Goal: Find contact information: Find contact information

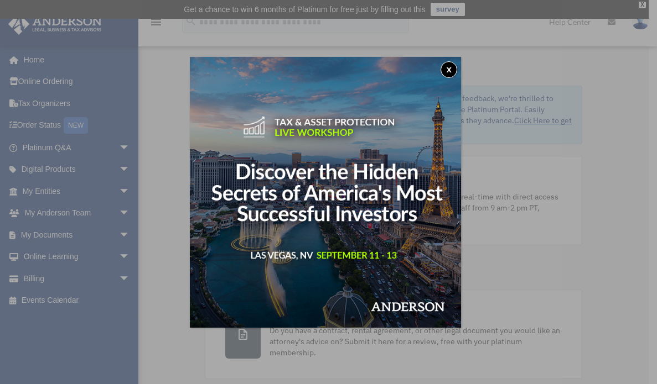
click at [452, 67] on button "x" at bounding box center [448, 69] width 17 height 17
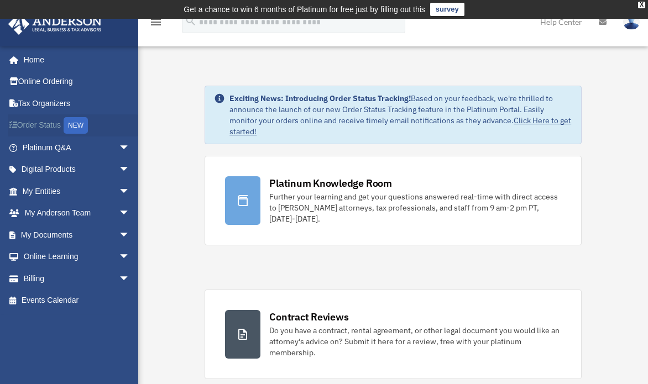
click at [56, 124] on link "Order Status NEW" at bounding box center [77, 125] width 139 height 23
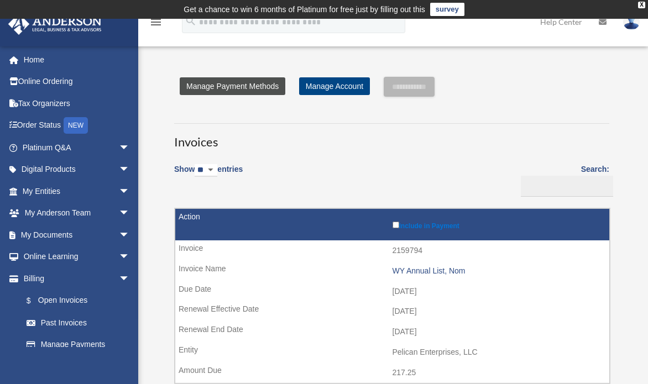
click at [249, 87] on link "Manage Payment Methods" at bounding box center [233, 86] width 106 height 18
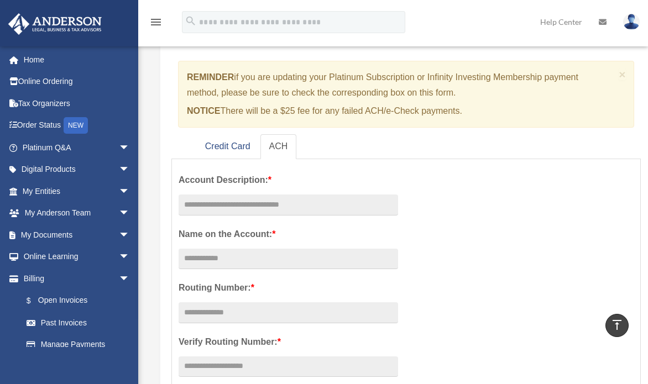
scroll to position [87, 0]
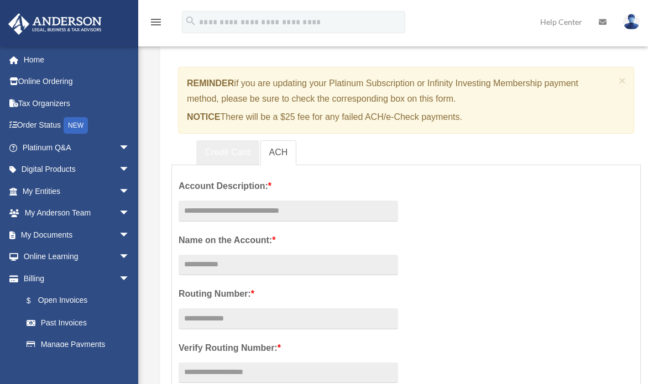
click at [244, 152] on link "Credit Card" at bounding box center [227, 152] width 63 height 25
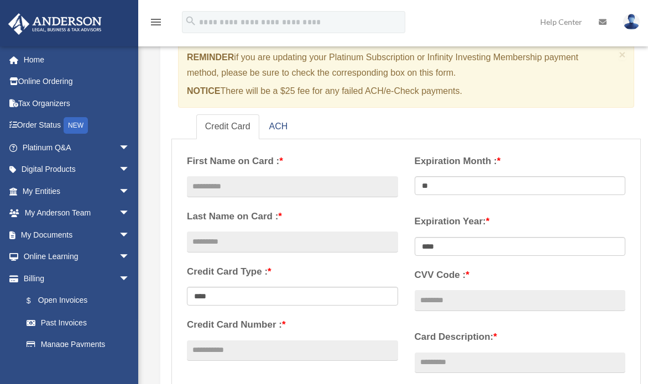
scroll to position [0, 0]
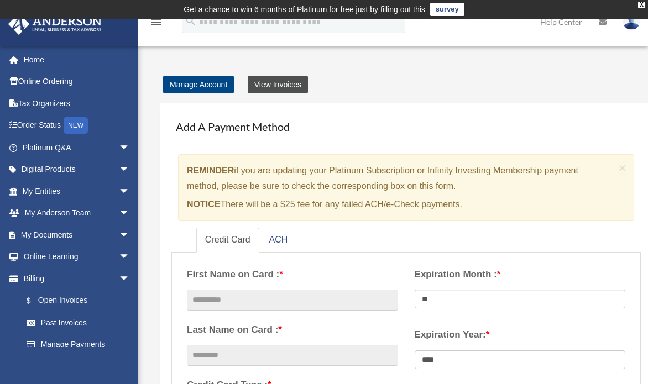
click at [303, 81] on link "View Invoices" at bounding box center [278, 85] width 60 height 18
click at [284, 82] on link "View Invoices" at bounding box center [278, 85] width 60 height 18
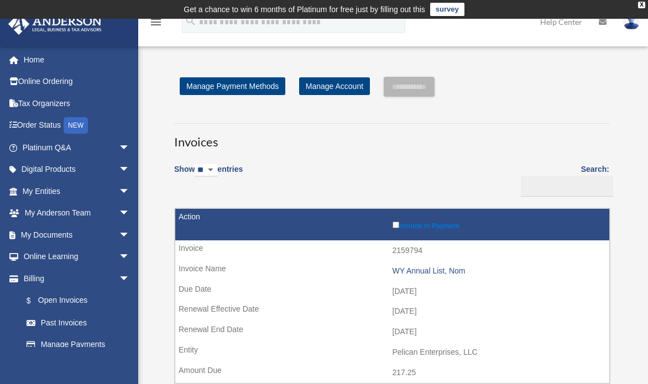
click at [633, 25] on img at bounding box center [631, 22] width 17 height 16
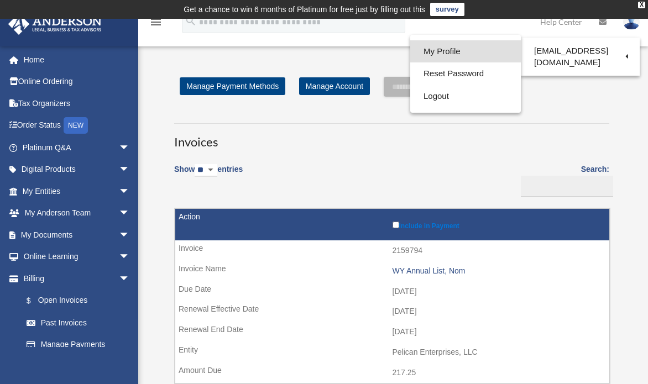
click at [457, 48] on link "My Profile" at bounding box center [465, 51] width 111 height 23
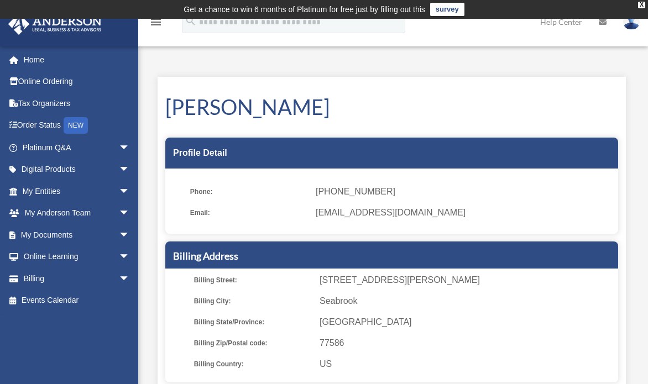
click at [560, 24] on link "Help Center" at bounding box center [561, 22] width 59 height 44
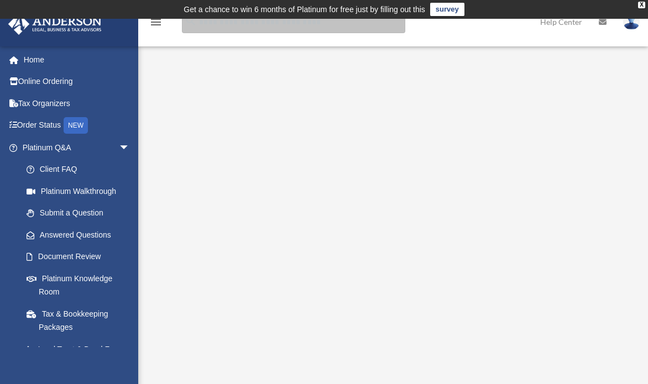
click at [319, 27] on input "search" at bounding box center [293, 22] width 223 height 22
type input "**********"
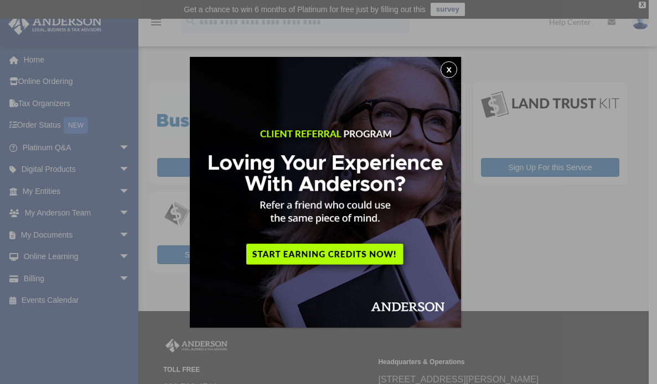
click at [450, 74] on button "x" at bounding box center [448, 69] width 17 height 17
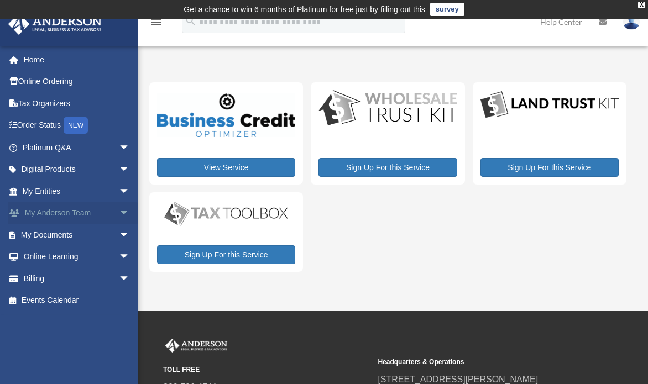
click at [119, 209] on span "arrow_drop_down" at bounding box center [130, 213] width 22 height 23
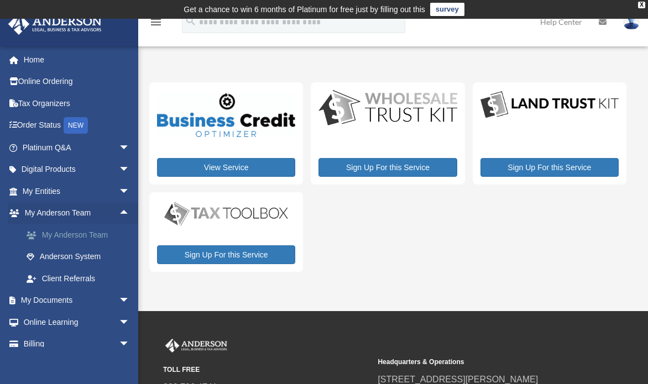
click at [88, 231] on link "My Anderson Team" at bounding box center [80, 235] width 131 height 22
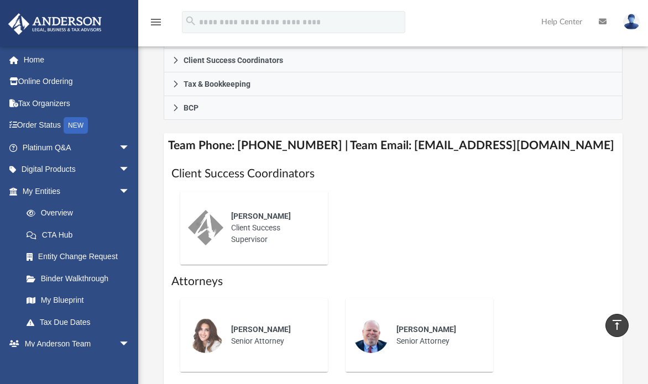
scroll to position [374, 0]
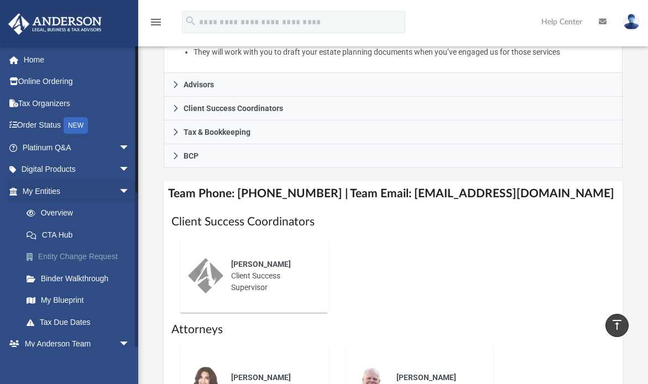
click at [93, 254] on link "Entity Change Request" at bounding box center [80, 257] width 131 height 22
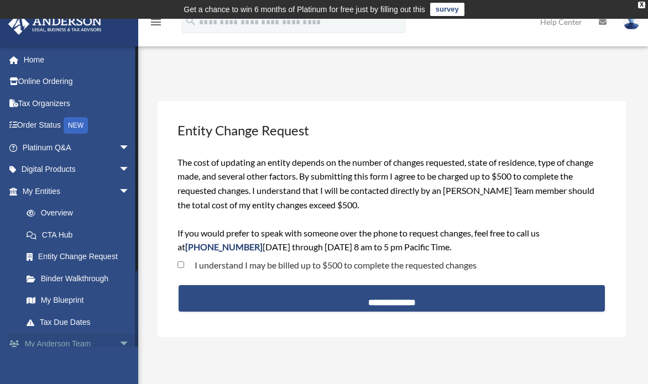
click at [119, 340] on span "arrow_drop_down" at bounding box center [130, 345] width 22 height 23
click at [62, 339] on link "My [PERSON_NAME] Team arrow_drop_up" at bounding box center [77, 345] width 139 height 22
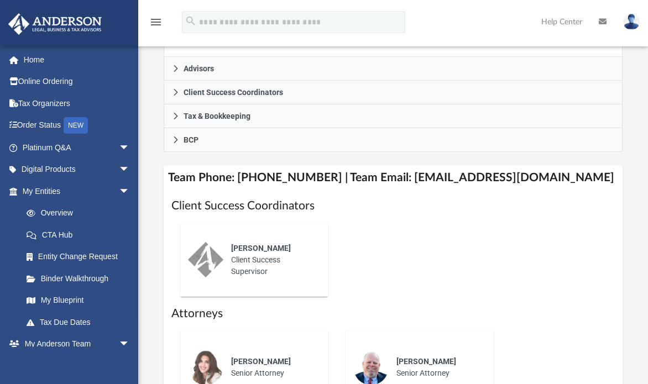
scroll to position [374, 0]
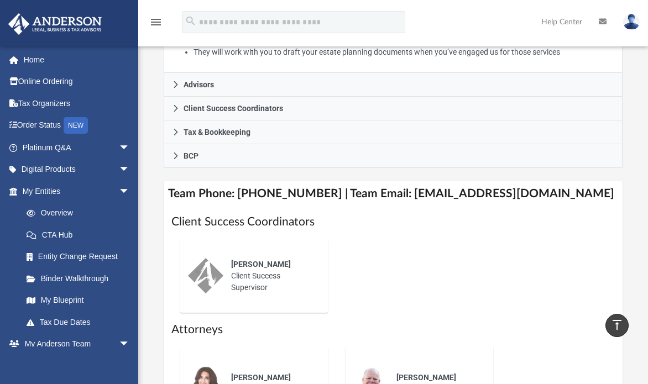
click at [257, 271] on div "[PERSON_NAME] Client Success Supervisor" at bounding box center [271, 276] width 97 height 50
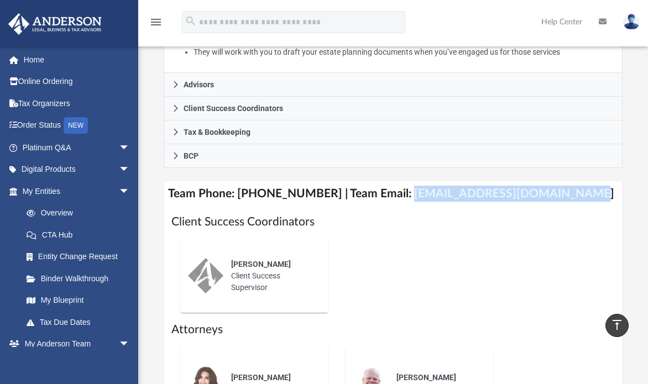
drag, startPoint x: 390, startPoint y: 190, endPoint x: 565, endPoint y: 194, distance: 174.8
click at [565, 195] on h4 "Team Phone: [PHONE_NUMBER] | Team Email: [EMAIL_ADDRESS][DOMAIN_NAME]" at bounding box center [393, 193] width 459 height 25
copy h4 "[EMAIL_ADDRESS][DOMAIN_NAME]"
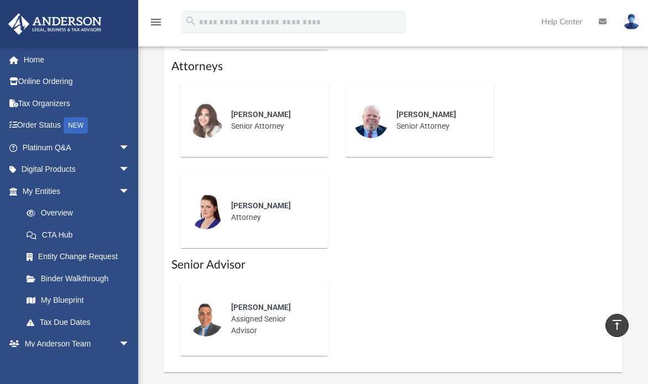
scroll to position [652, 0]
